Goal: Information Seeking & Learning: Understand process/instructions

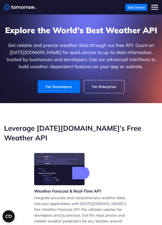
click at [158, 6] on button "Toggle mobile menu" at bounding box center [154, 7] width 7 height 7
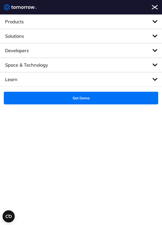
click at [156, 21] on span "Products" at bounding box center [81, 21] width 162 height 14
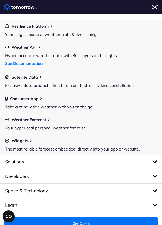
scroll to position [19, 0]
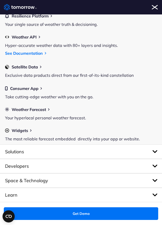
click at [46, 110] on span "Weather Forecast" at bounding box center [29, 109] width 34 height 5
click at [34, 131] on div "Widgets" at bounding box center [81, 130] width 152 height 5
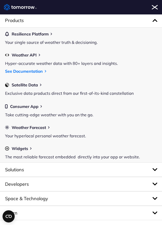
scroll to position [0, 0]
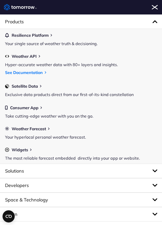
click at [41, 72] on link "See Documentation" at bounding box center [24, 72] width 38 height 5
